Goal: Find specific page/section: Find specific page/section

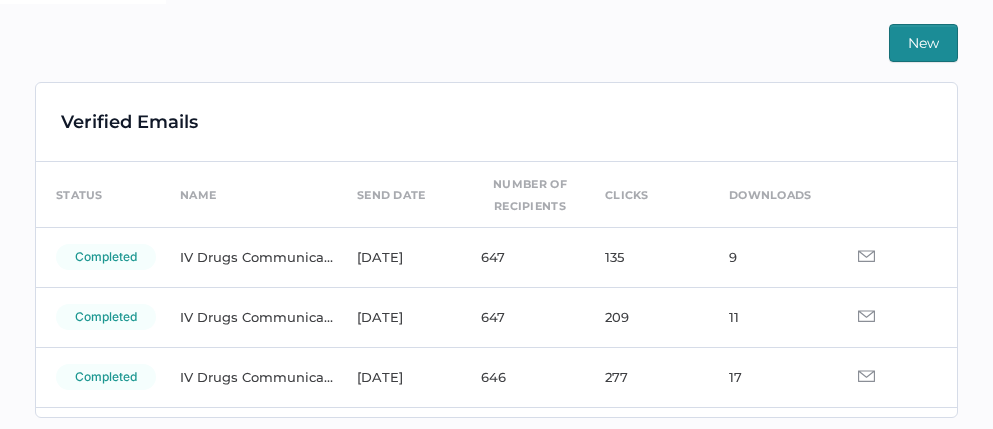
scroll to position [43, 0]
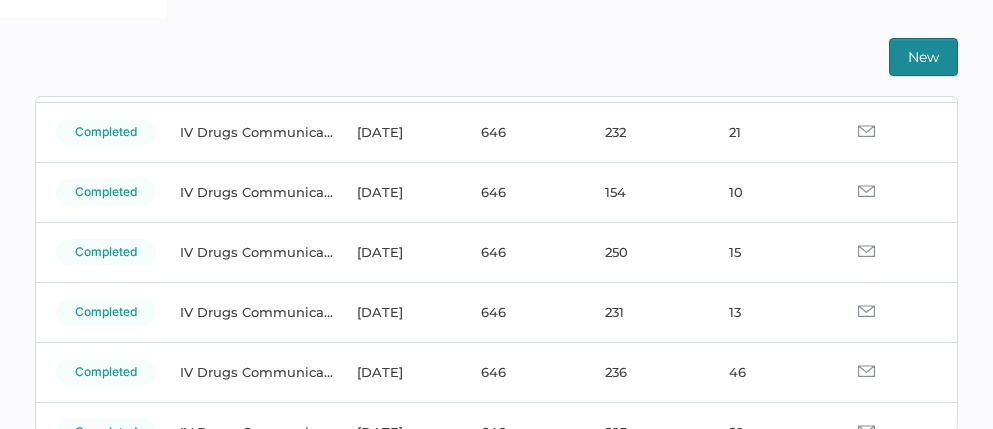
scroll to position [441, 0]
